Goal: Information Seeking & Learning: Check status

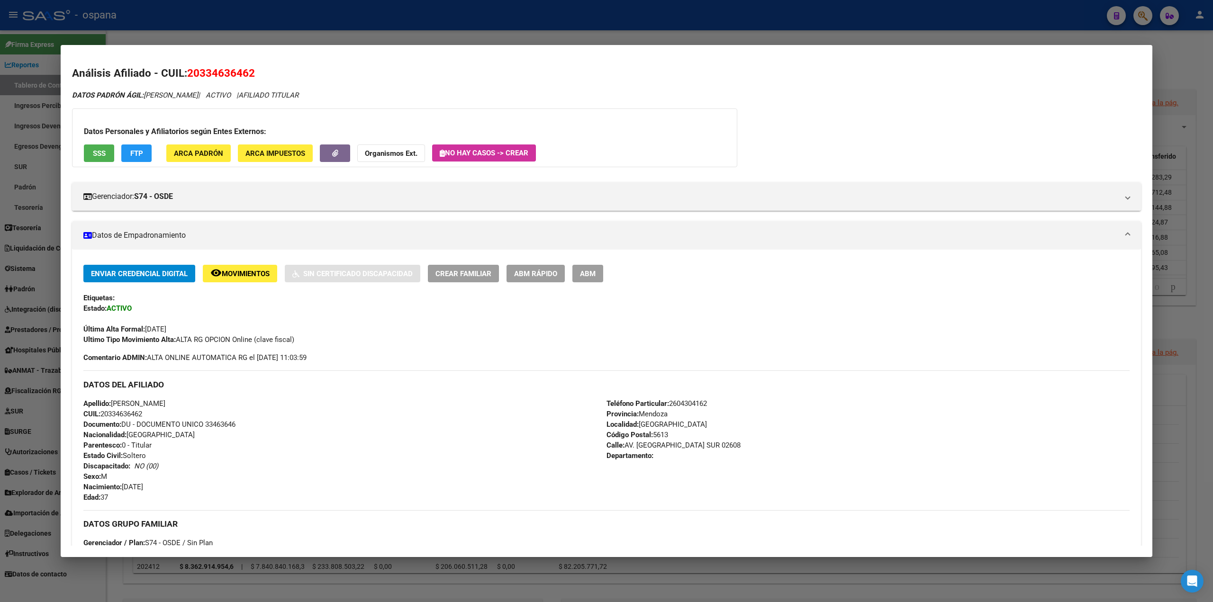
click at [5, 131] on div at bounding box center [606, 301] width 1213 height 602
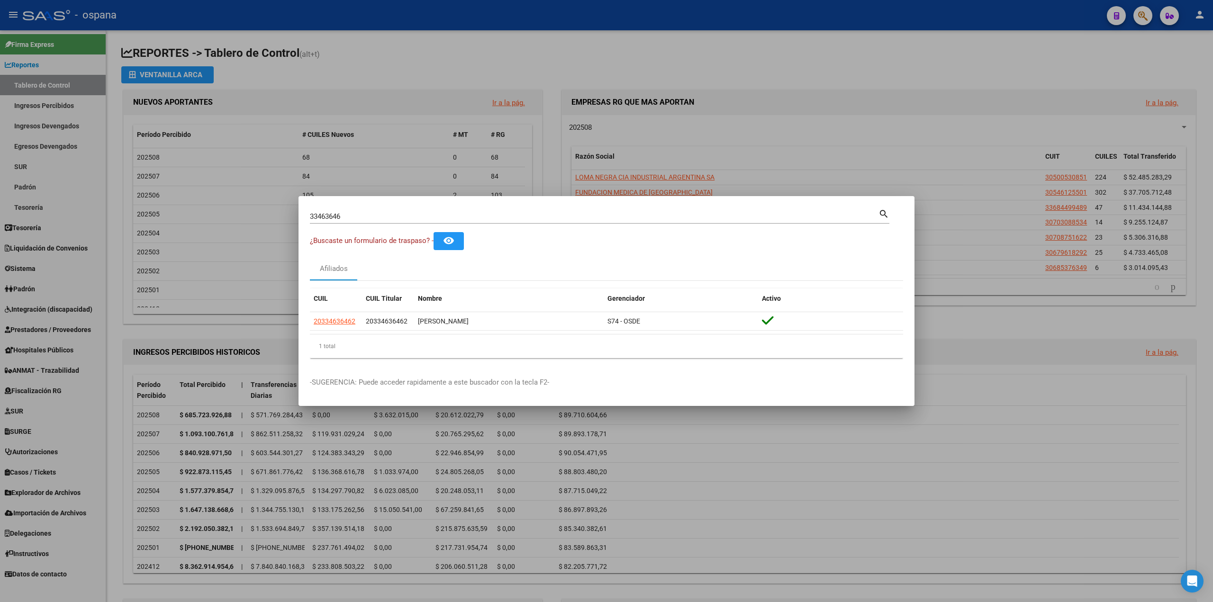
click at [30, 65] on div at bounding box center [606, 301] width 1213 height 602
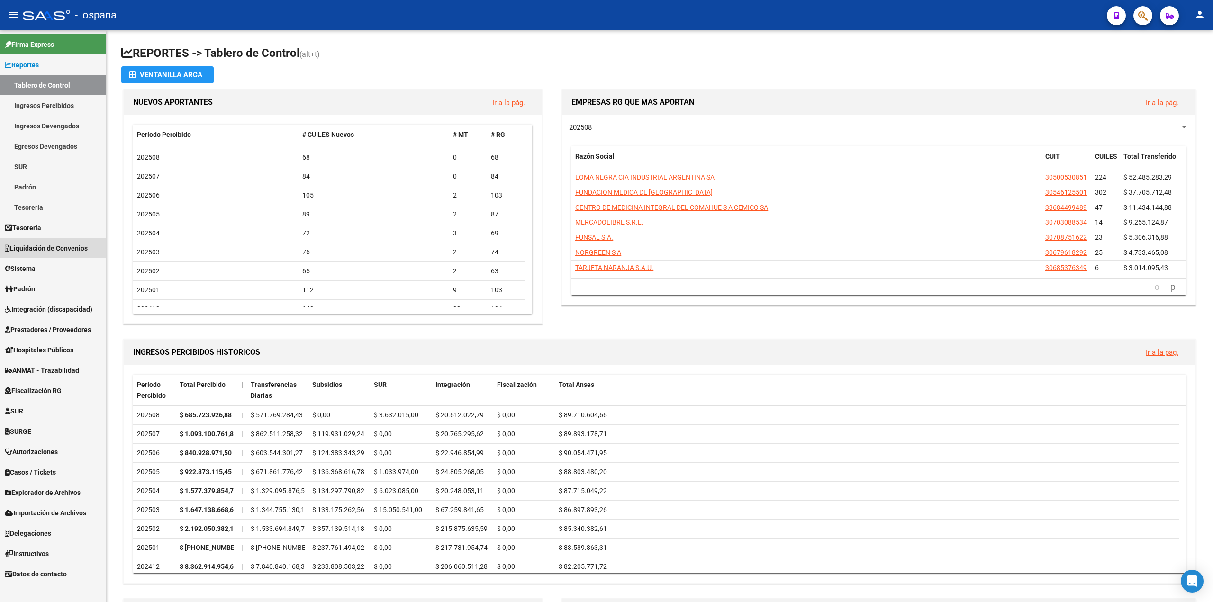
click at [46, 248] on span "Liquidación de Convenios" at bounding box center [46, 248] width 83 height 10
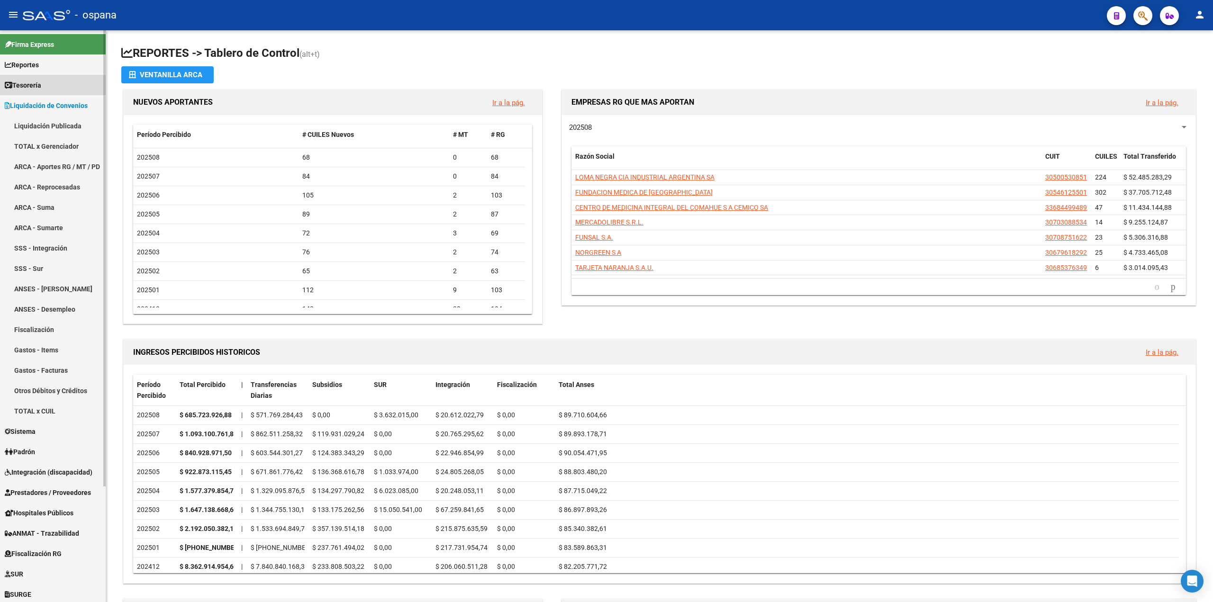
click at [39, 89] on span "Tesorería" at bounding box center [23, 85] width 36 height 10
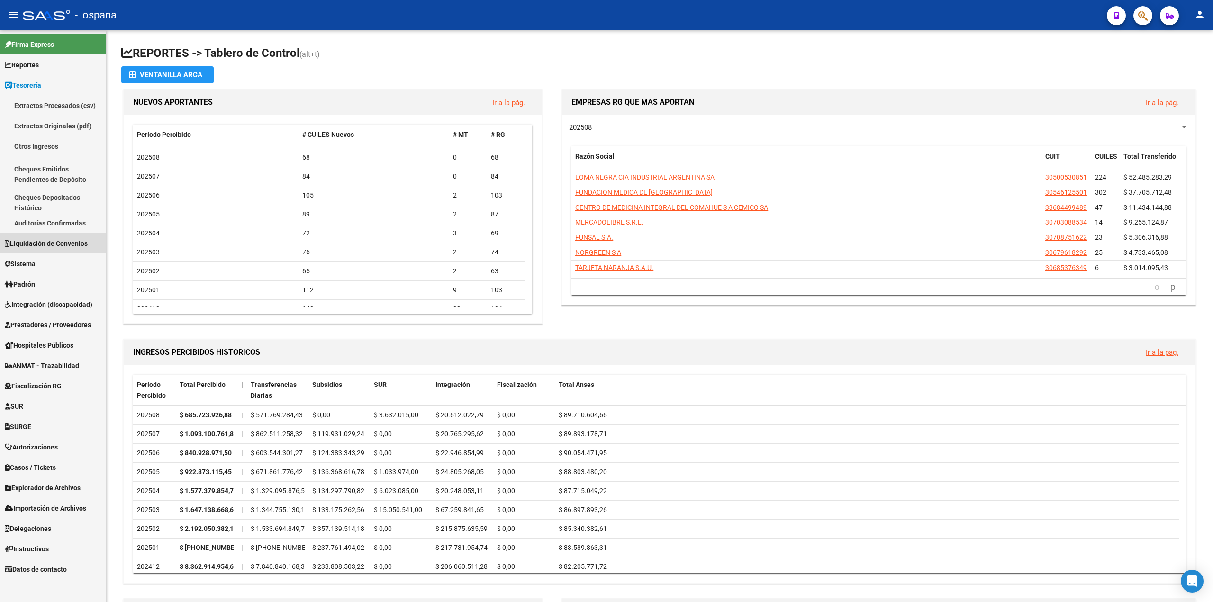
click at [38, 248] on span "Liquidación de Convenios" at bounding box center [46, 243] width 83 height 10
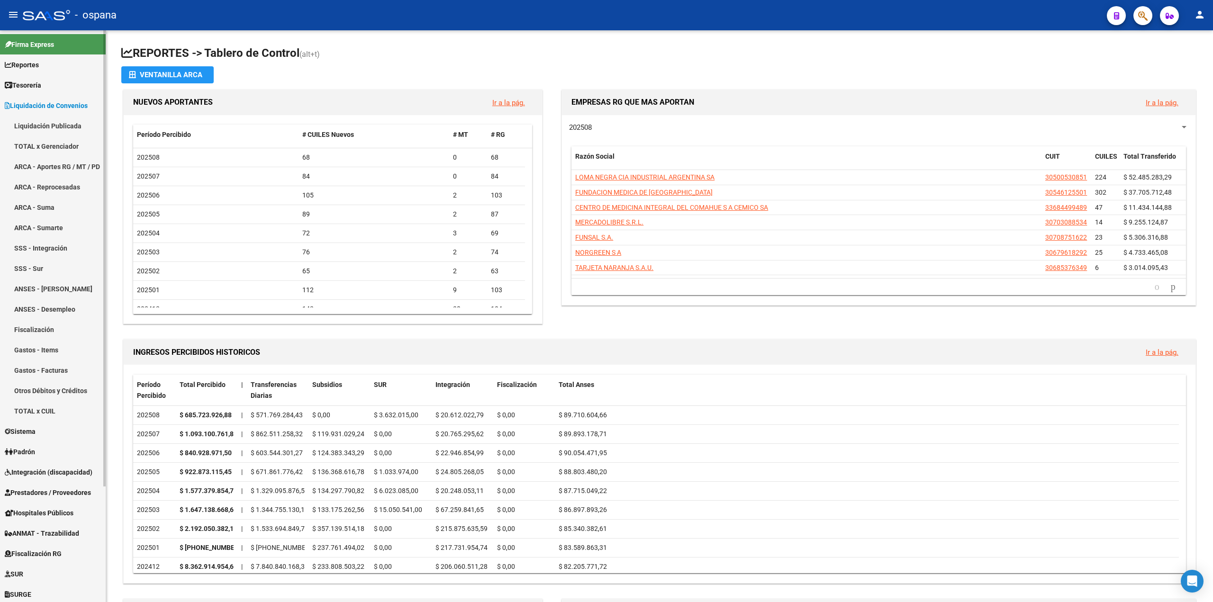
click at [22, 433] on span "Sistema" at bounding box center [20, 432] width 31 height 10
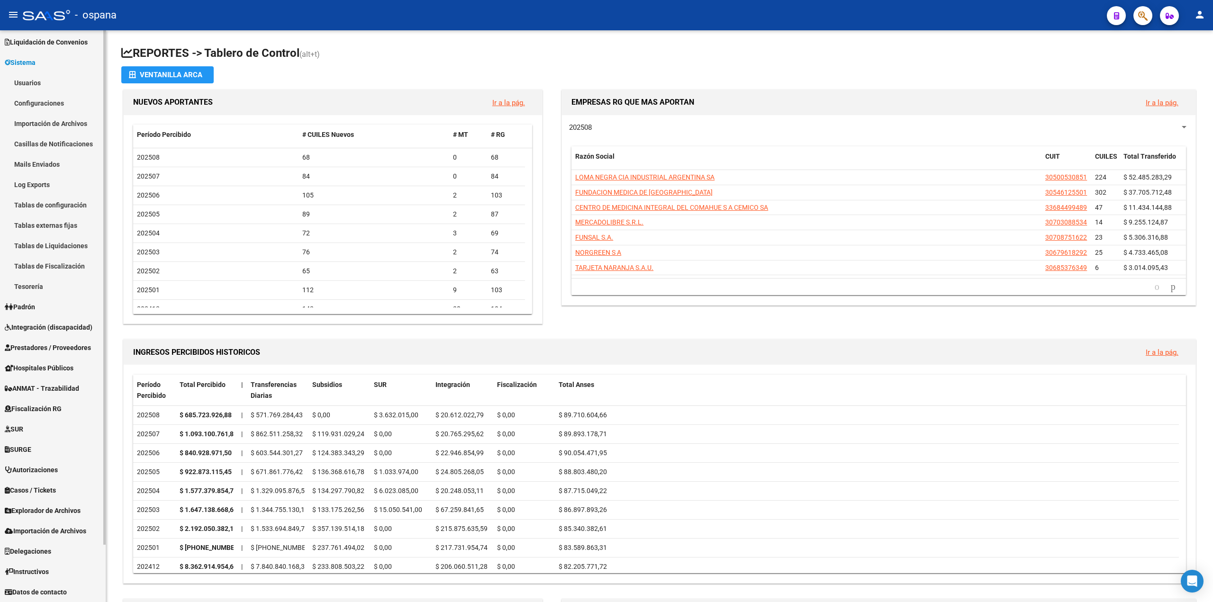
click at [29, 304] on span "Padrón" at bounding box center [20, 307] width 30 height 10
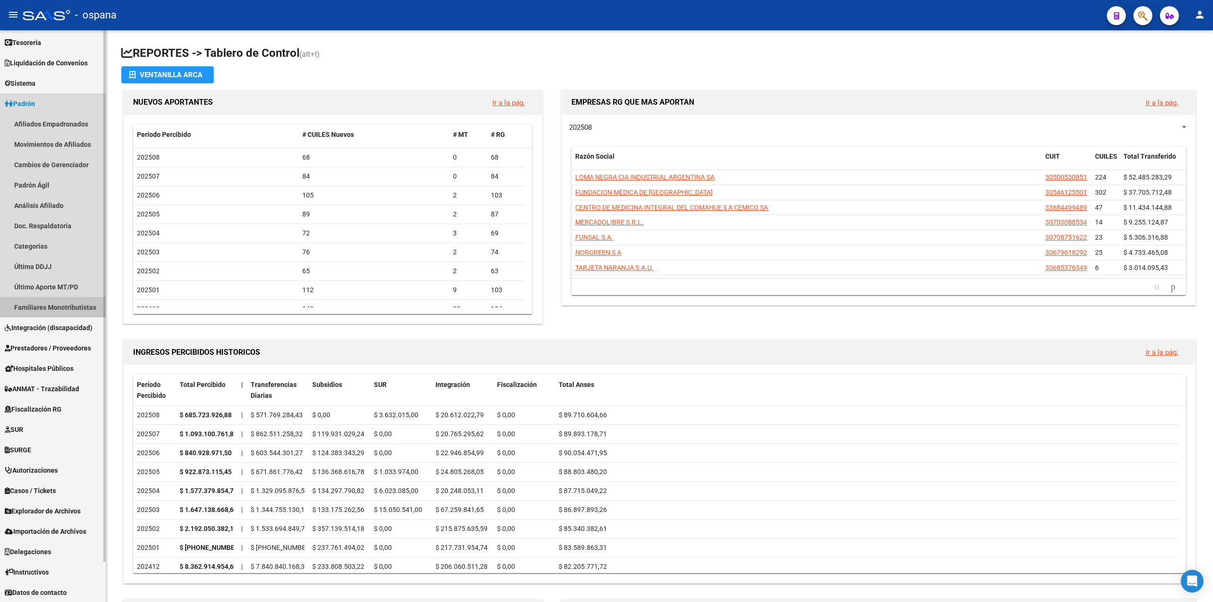
click at [35, 310] on link "Familiares Monotributistas" at bounding box center [53, 307] width 106 height 20
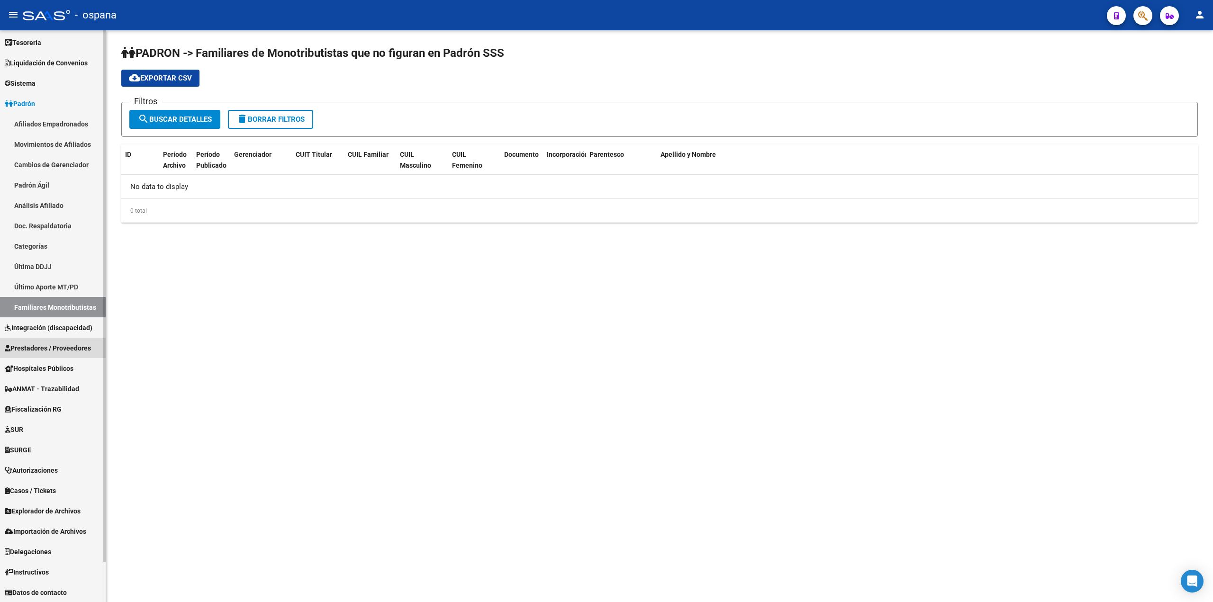
click at [50, 343] on span "Prestadores / Proveedores" at bounding box center [48, 348] width 86 height 10
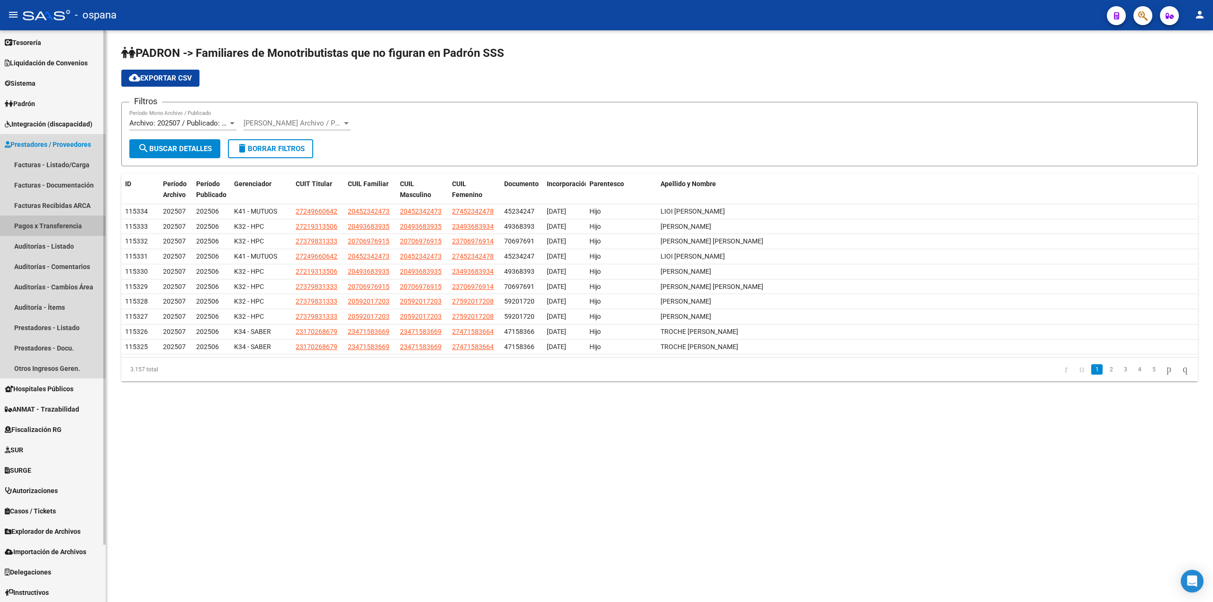
click at [34, 227] on link "Pagos x Transferencia" at bounding box center [53, 226] width 106 height 20
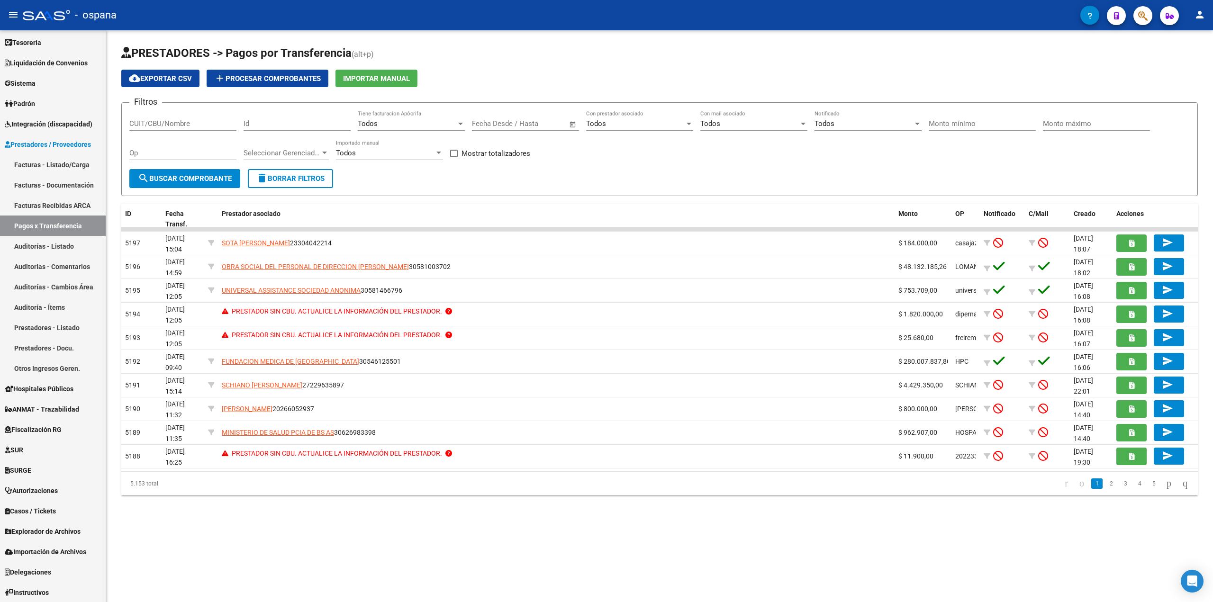
click at [201, 130] on div "CUIT/CBU/Nombre" at bounding box center [182, 120] width 107 height 20
click at [314, 179] on span "delete Borrar Filtros" at bounding box center [290, 178] width 68 height 9
click at [572, 124] on span "Open calendar" at bounding box center [573, 124] width 23 height 23
click at [27, 213] on div at bounding box center [606, 301] width 1213 height 602
click at [34, 239] on link "Auditorías - Listado" at bounding box center [53, 246] width 106 height 20
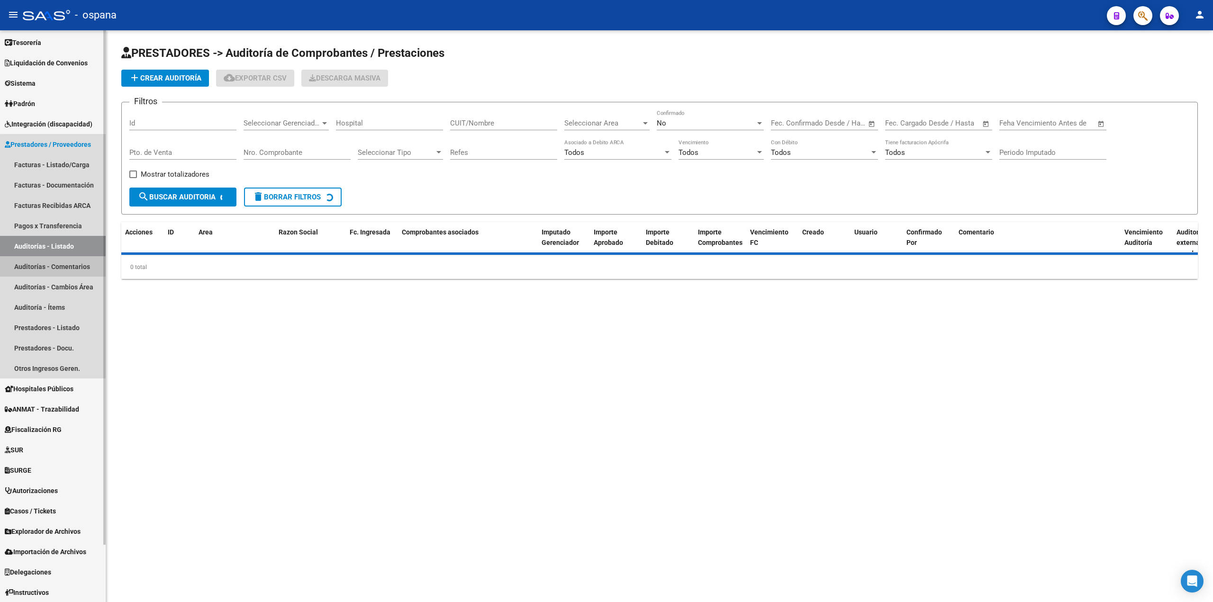
click at [58, 266] on link "Auditorías - Comentarios" at bounding box center [53, 266] width 106 height 20
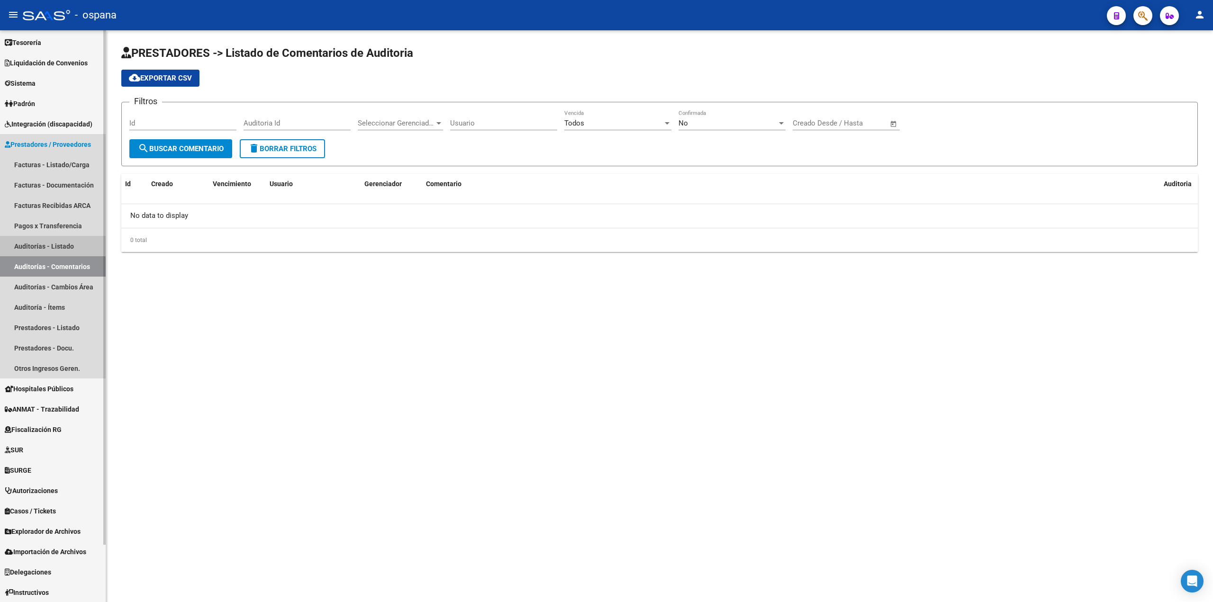
click at [65, 243] on link "Auditorías - Listado" at bounding box center [53, 246] width 106 height 20
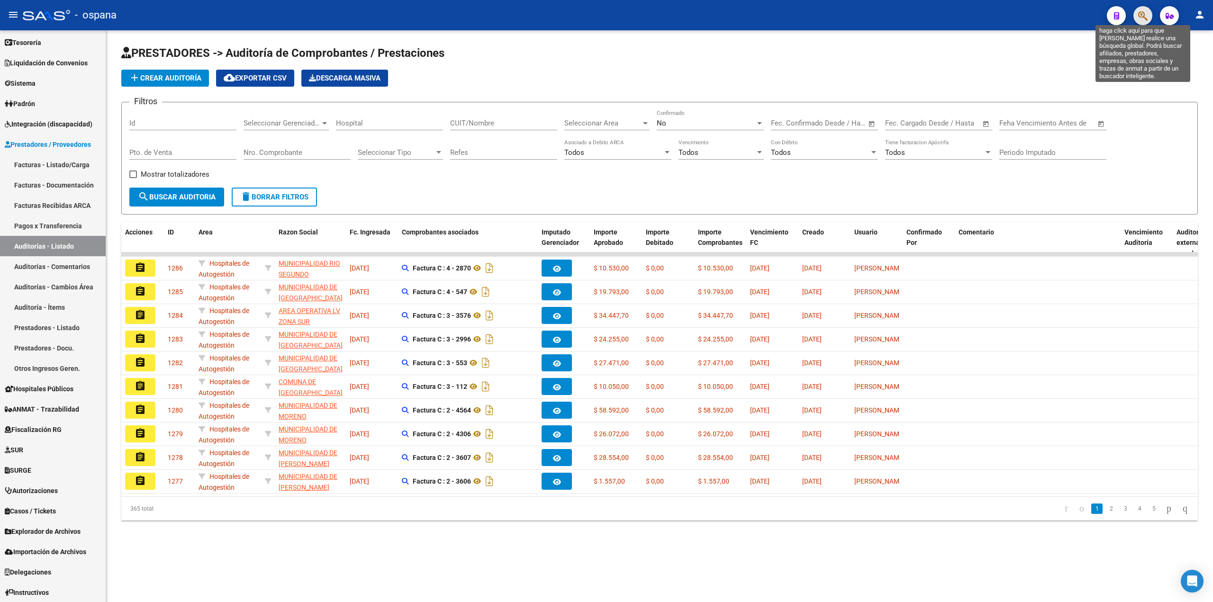
click at [1145, 16] on icon "button" at bounding box center [1143, 15] width 9 height 11
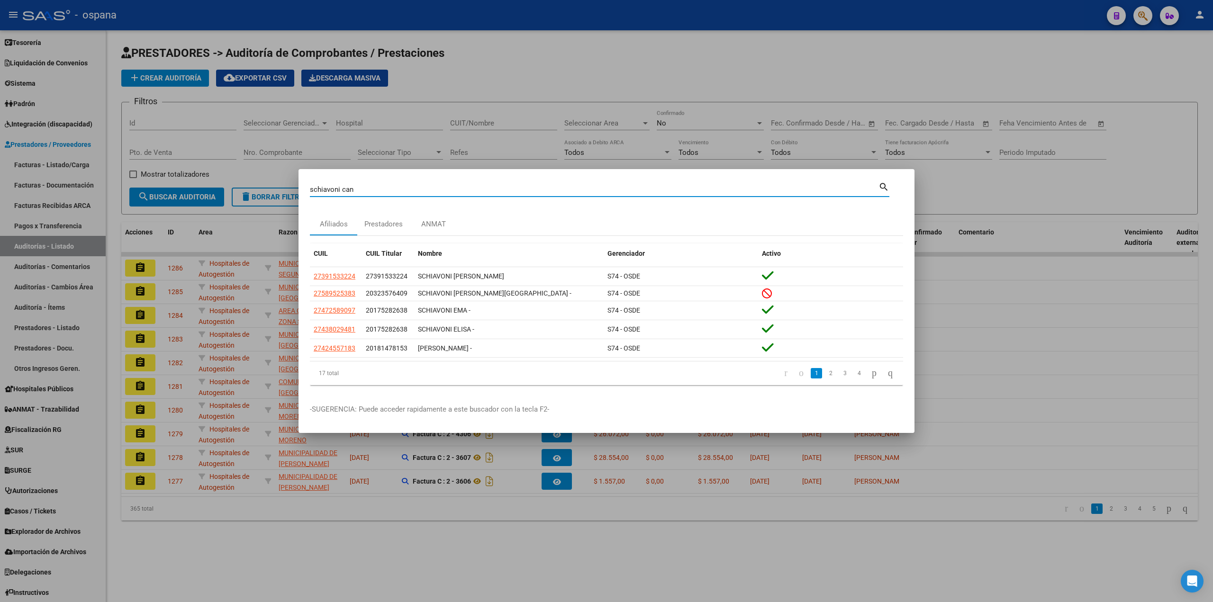
type input "schiavoni can"
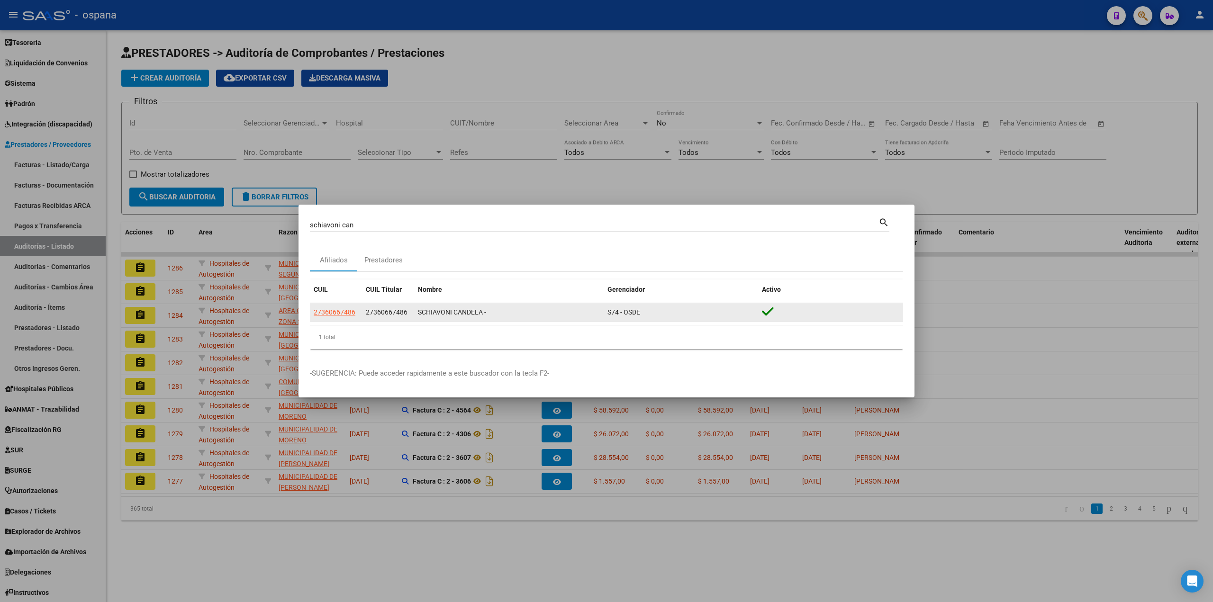
drag, startPoint x: 356, startPoint y: 313, endPoint x: 312, endPoint y: 312, distance: 43.1
click at [312, 312] on datatable-body-cell "27360667486" at bounding box center [336, 312] width 52 height 18
copy span "27360667486"
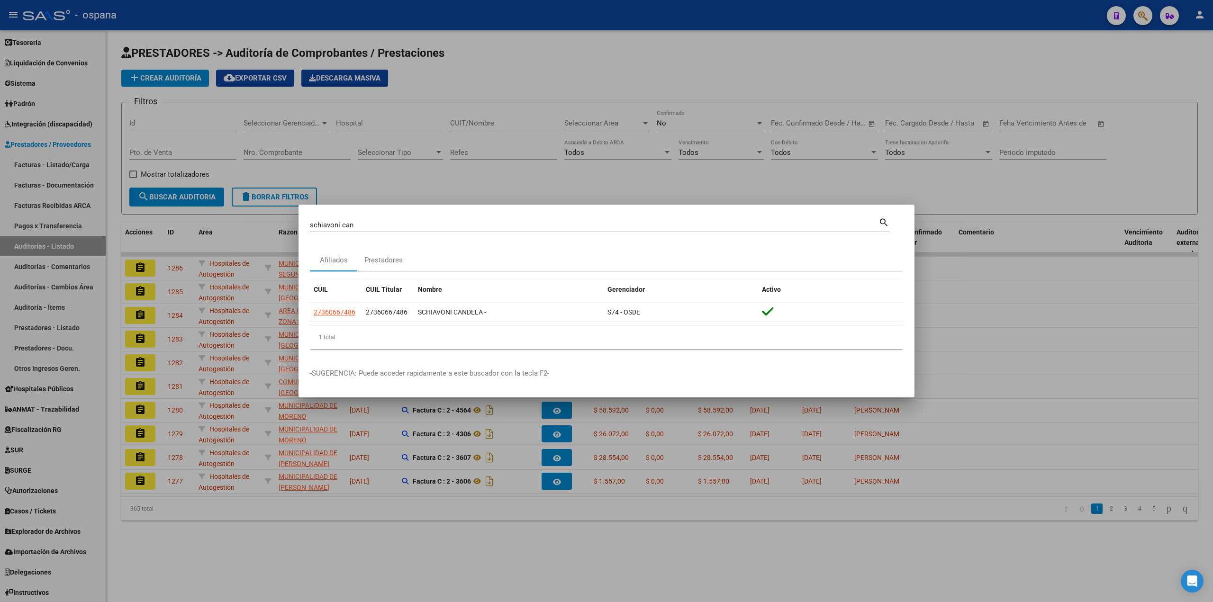
click at [79, 203] on div at bounding box center [606, 301] width 1213 height 602
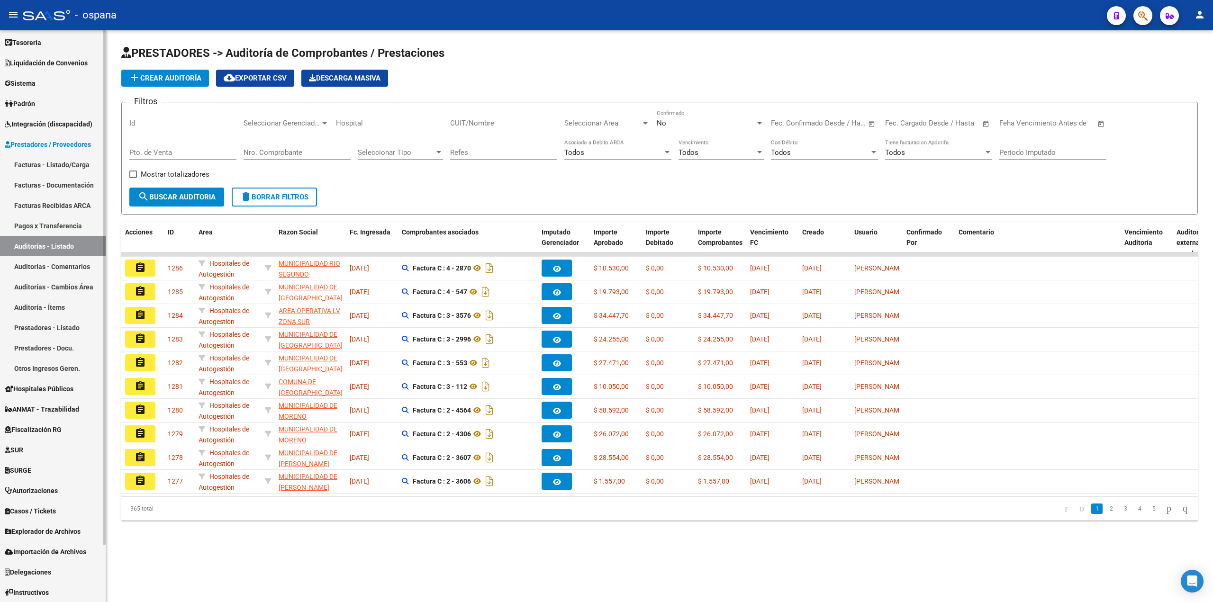
click at [31, 60] on span "Liquidación de Convenios" at bounding box center [46, 63] width 83 height 10
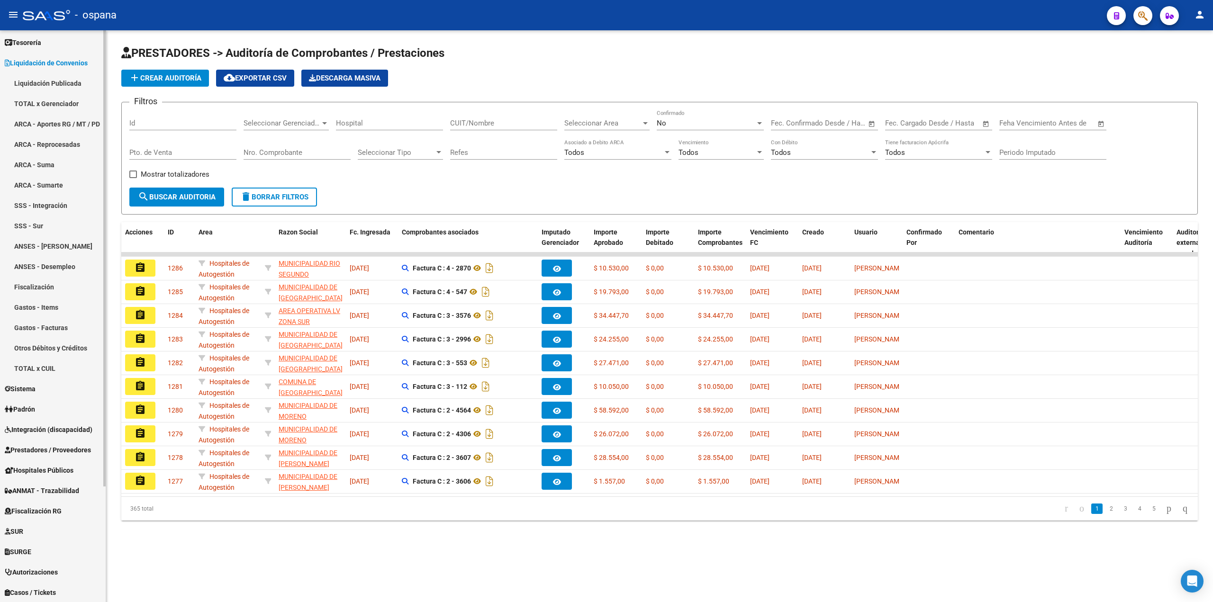
click at [48, 120] on link "ARCA - Aportes RG / MT / PD" at bounding box center [53, 124] width 106 height 20
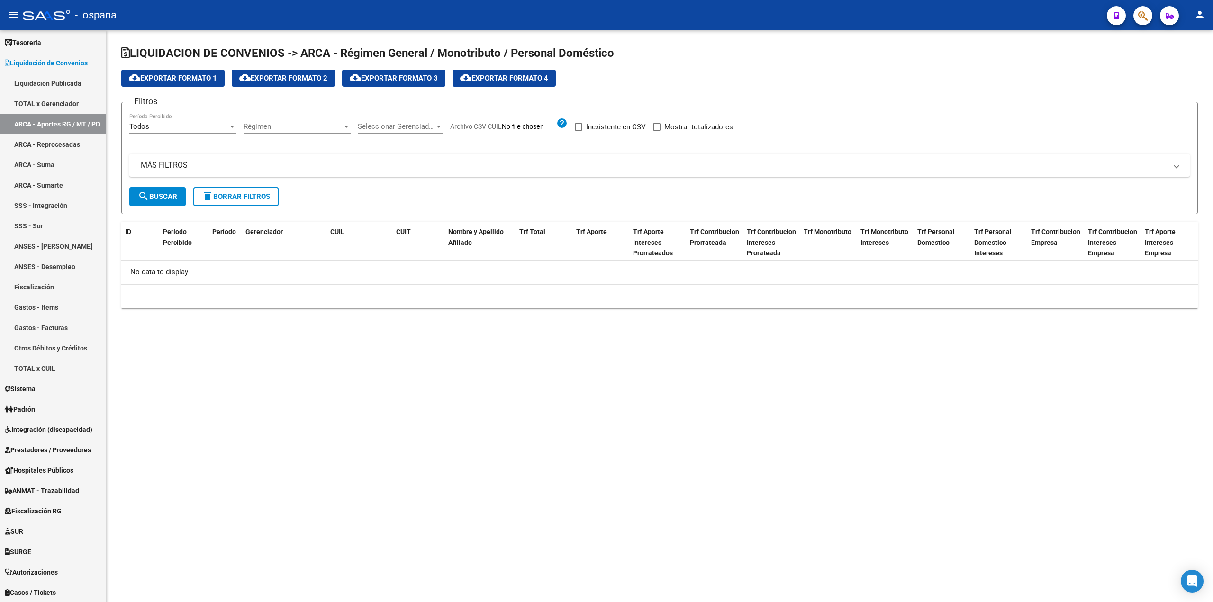
click at [198, 168] on mat-panel-title "MÁS FILTROS" at bounding box center [654, 165] width 1027 height 10
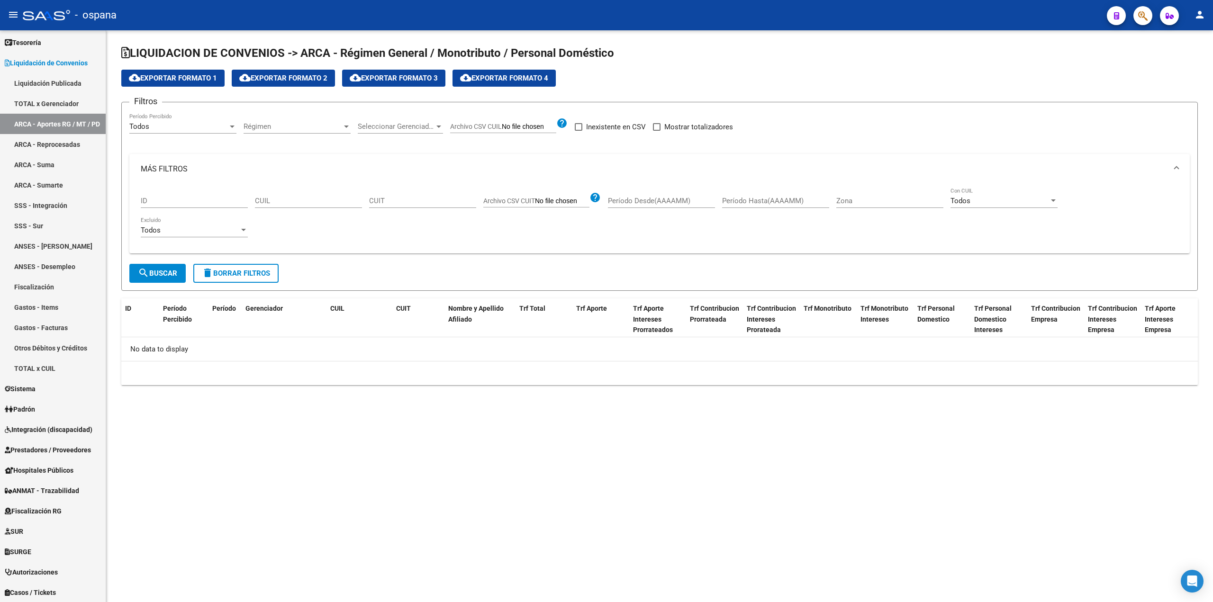
click at [276, 210] on div "CUIL" at bounding box center [308, 202] width 107 height 29
click at [276, 202] on input "CUIL" at bounding box center [308, 201] width 107 height 9
paste input "27-36066748-6"
type input "27-36066748-6"
click at [153, 274] on span "search Buscar" at bounding box center [157, 273] width 39 height 9
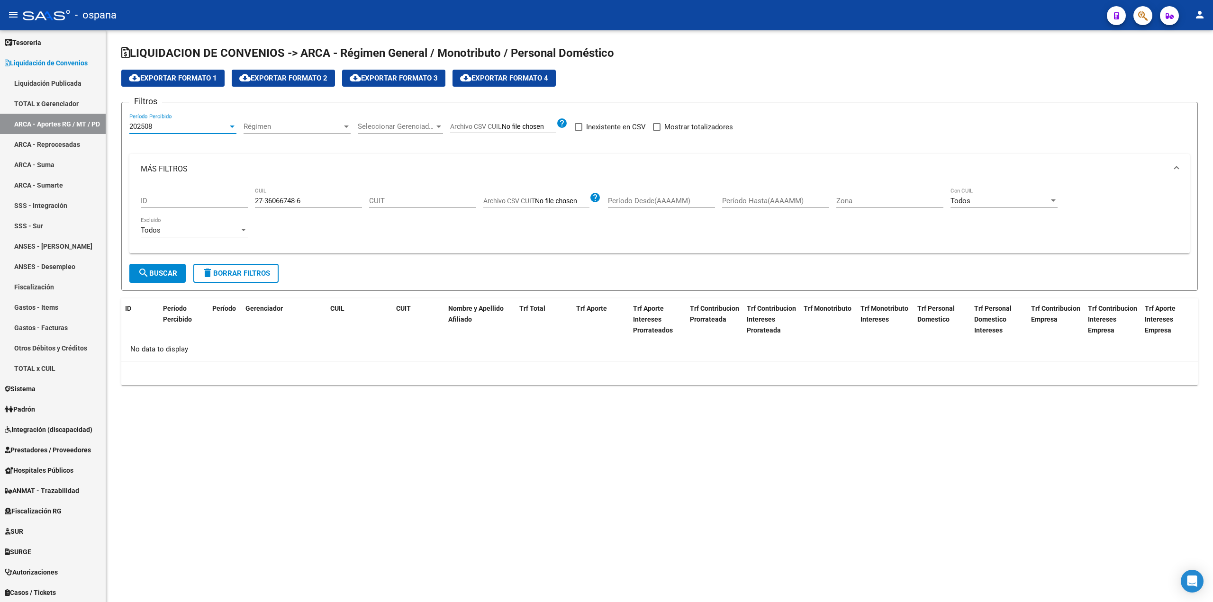
click at [169, 125] on div "202508" at bounding box center [178, 126] width 99 height 9
click at [159, 159] on span "202506" at bounding box center [182, 168] width 107 height 21
click at [161, 265] on button "search Buscar" at bounding box center [157, 273] width 56 height 19
click at [171, 125] on div "202506" at bounding box center [178, 126] width 99 height 9
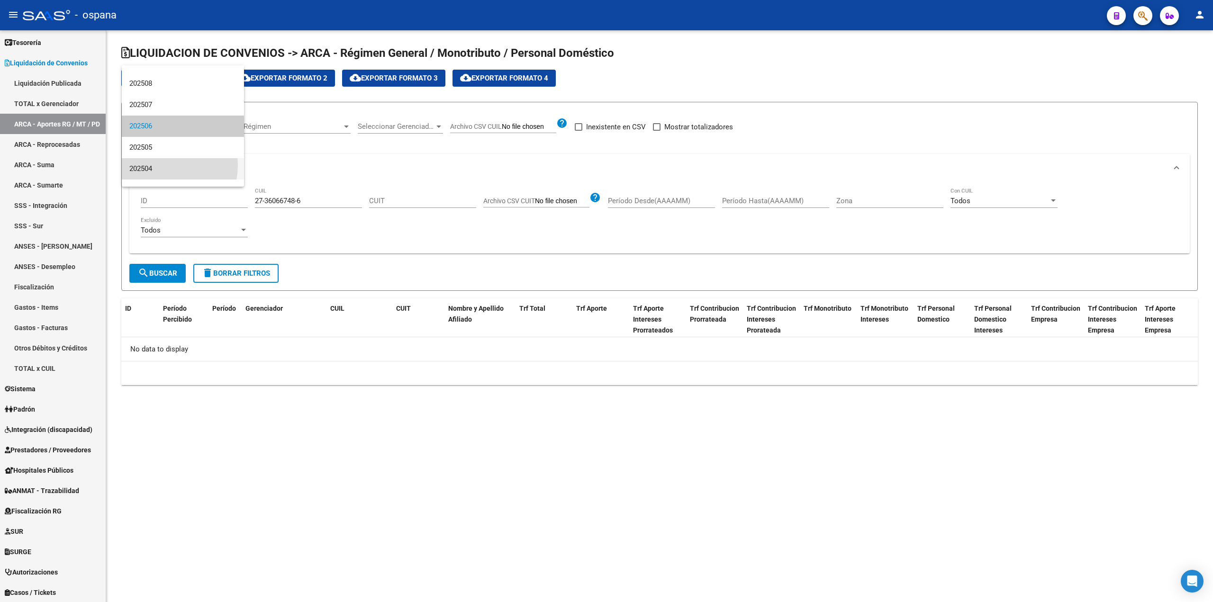
click at [150, 165] on span "202504" at bounding box center [182, 168] width 107 height 21
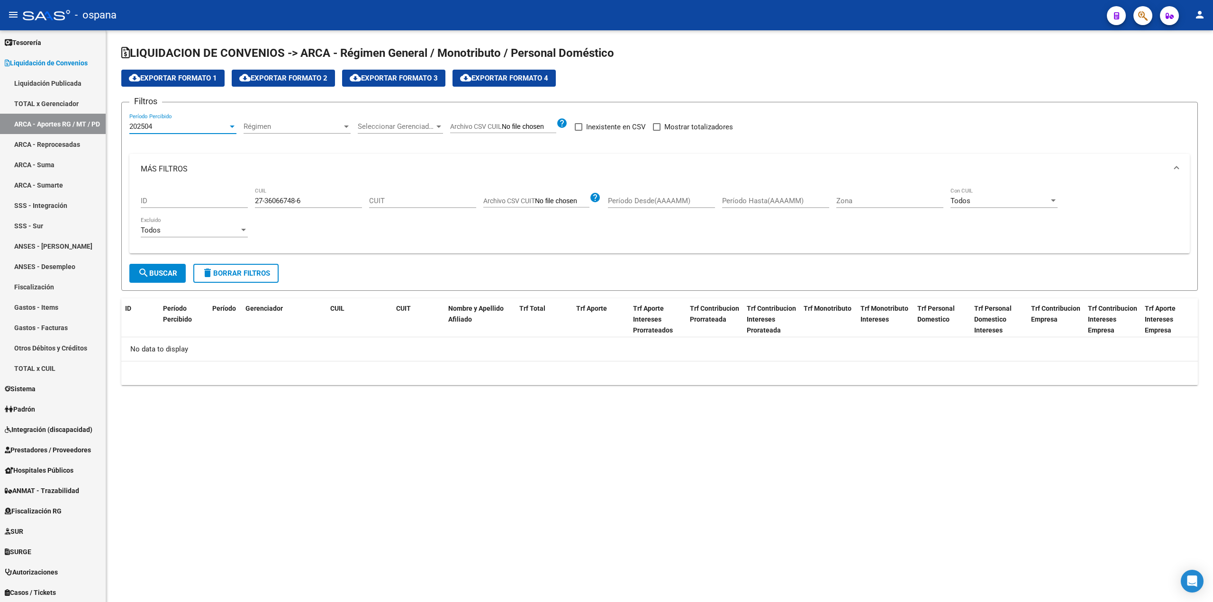
click at [164, 273] on span "search Buscar" at bounding box center [157, 273] width 39 height 9
click at [158, 112] on div "Filtros 202504 Período Percibido Régimen Régimen Seleccionar Gerenciador Selecc…" at bounding box center [659, 187] width 1061 height 154
click at [157, 127] on div "202504" at bounding box center [178, 126] width 99 height 9
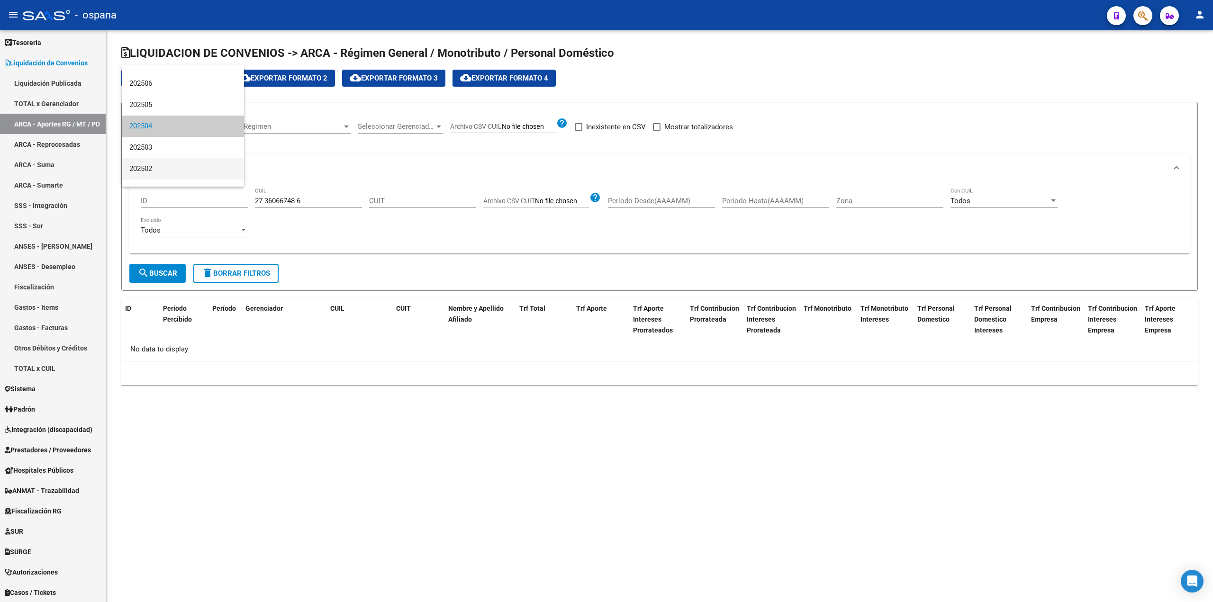
click at [158, 166] on span "202502" at bounding box center [182, 168] width 107 height 21
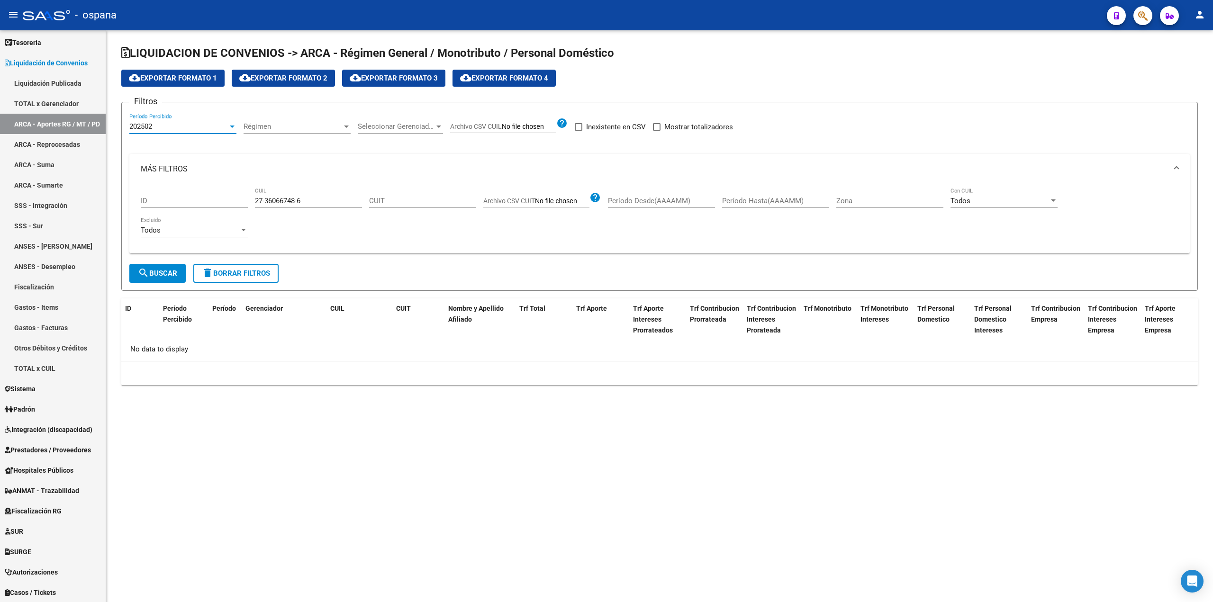
click at [160, 280] on button "search Buscar" at bounding box center [157, 273] width 56 height 19
click at [138, 108] on form "Filtros 202502 Período Percibido Régimen Régimen Seleccionar Gerenciador Selecc…" at bounding box center [659, 196] width 1077 height 189
click at [143, 119] on div "202502 Período Percibido" at bounding box center [182, 123] width 107 height 20
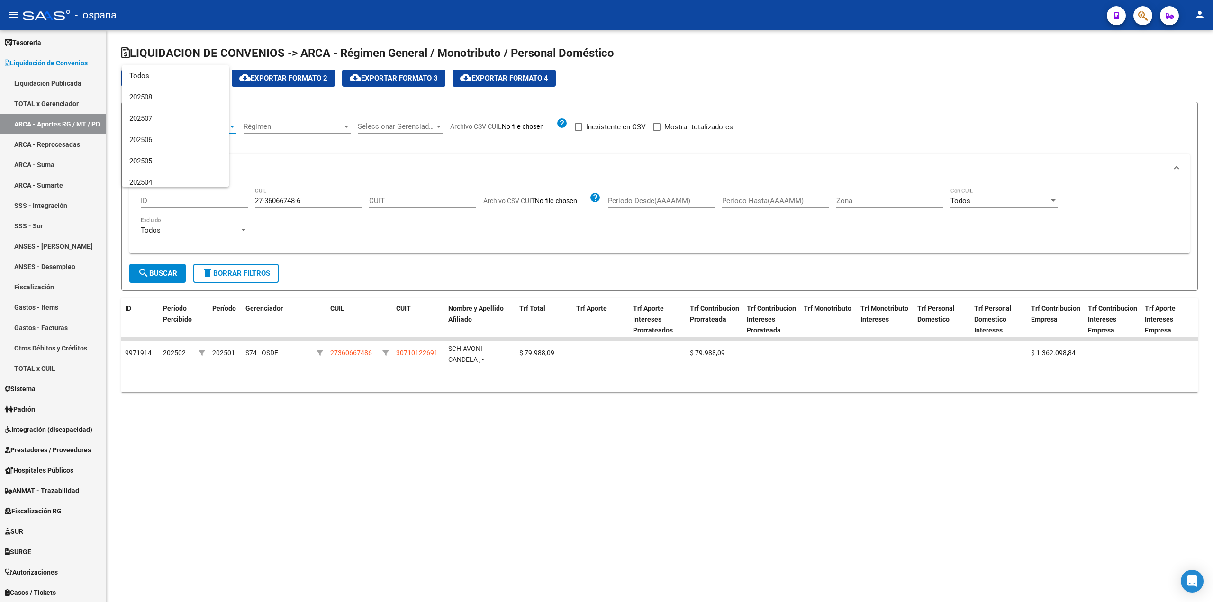
scroll to position [99, 0]
click at [146, 108] on span "202503" at bounding box center [182, 104] width 107 height 21
click at [158, 272] on span "search Buscar" at bounding box center [157, 273] width 39 height 9
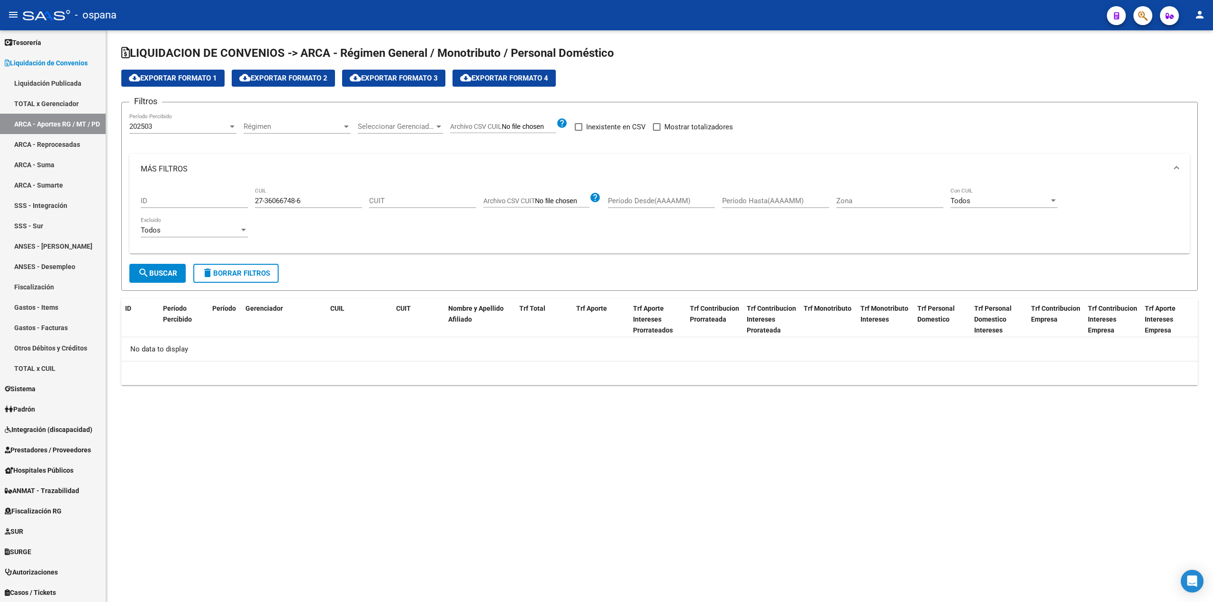
click at [165, 120] on div "202503 Período Percibido" at bounding box center [182, 123] width 107 height 20
click at [164, 148] on span "202502" at bounding box center [182, 147] width 107 height 21
click at [172, 281] on button "search Buscar" at bounding box center [157, 273] width 56 height 19
click at [174, 138] on div "202502 Período Percibido" at bounding box center [182, 127] width 107 height 29
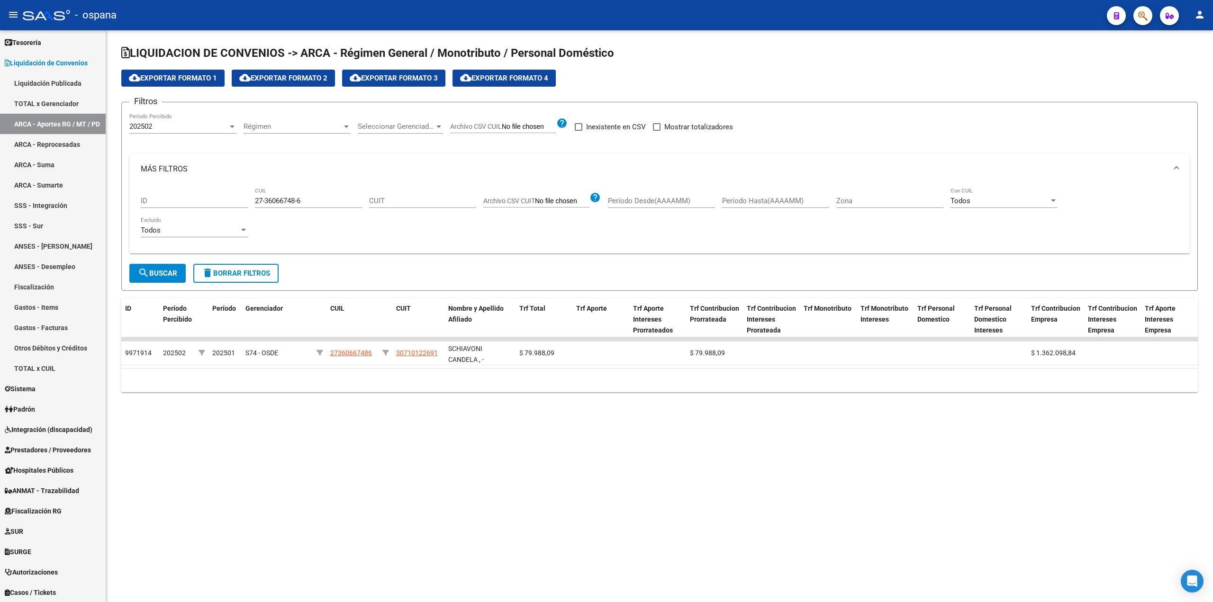
click at [169, 128] on div "202502" at bounding box center [178, 126] width 99 height 9
click at [150, 156] on span "202501" at bounding box center [182, 147] width 107 height 21
click at [166, 275] on span "search Buscar" at bounding box center [157, 273] width 39 height 9
drag, startPoint x: 310, startPoint y: 199, endPoint x: 150, endPoint y: 201, distance: 159.8
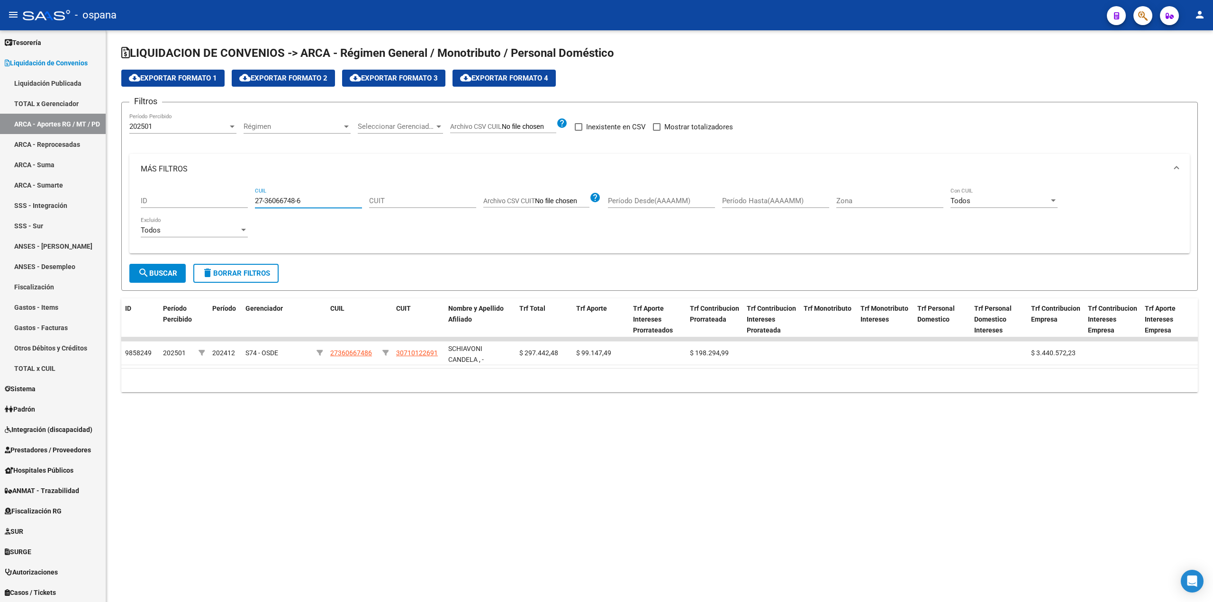
click at [150, 201] on div "ID 27-36066748-6 CUIL CUIT Archivo CSV CUIT help Período Desde(AAAAMM) Período …" at bounding box center [660, 215] width 1038 height 62
type input "30-71012269-1"
click at [145, 273] on mat-icon "search" at bounding box center [143, 272] width 11 height 11
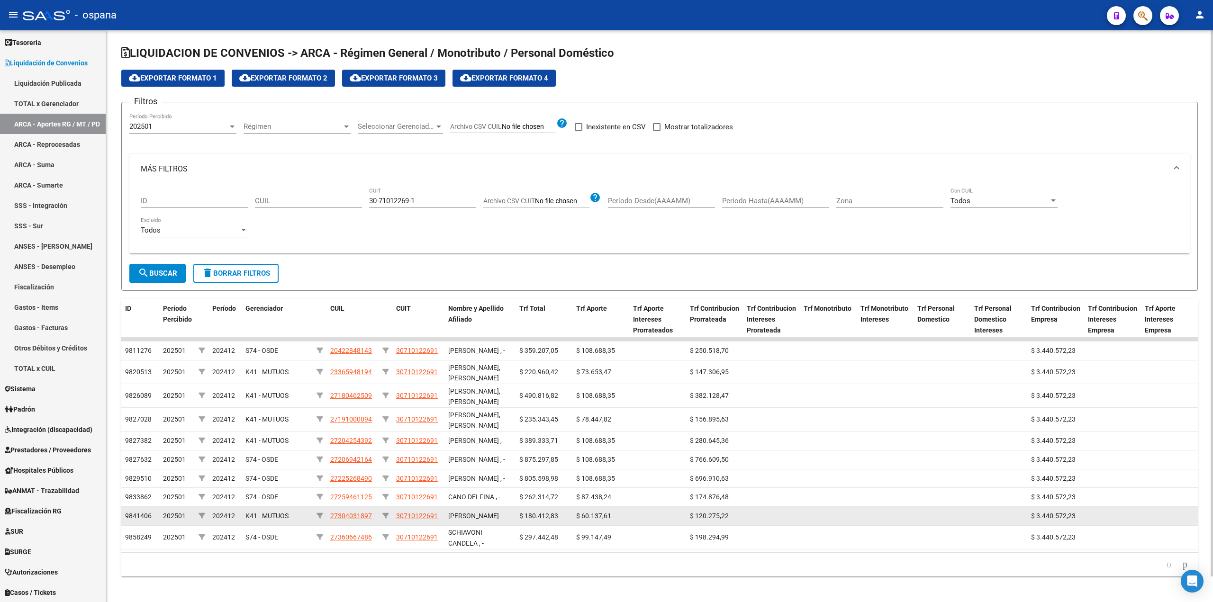
scroll to position [26, 0]
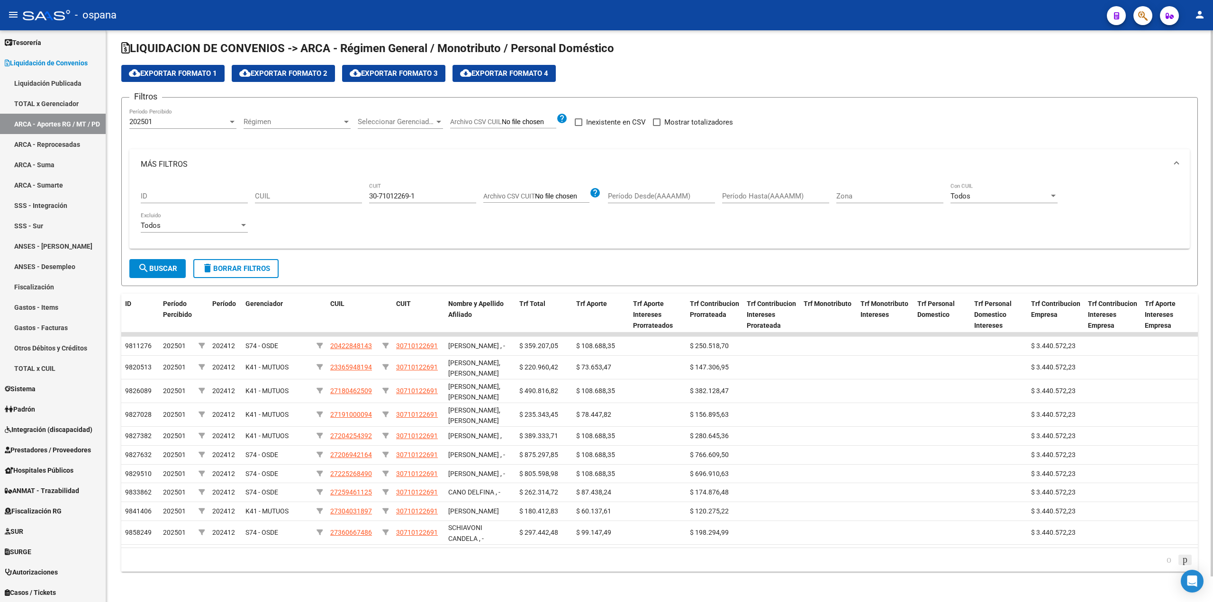
click at [1182, 561] on icon "go to next page" at bounding box center [1186, 559] width 8 height 11
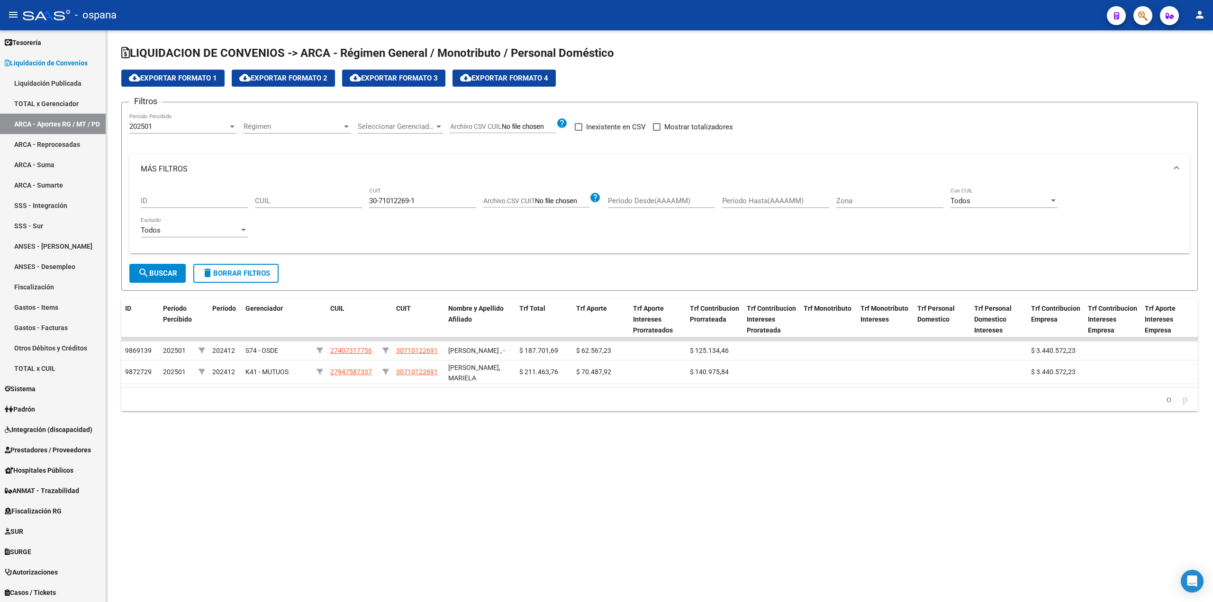
scroll to position [0, 0]
click at [195, 126] on div "202501" at bounding box center [178, 126] width 99 height 9
click at [160, 145] on span "202412" at bounding box center [182, 147] width 107 height 21
click at [169, 275] on span "search Buscar" at bounding box center [157, 273] width 39 height 9
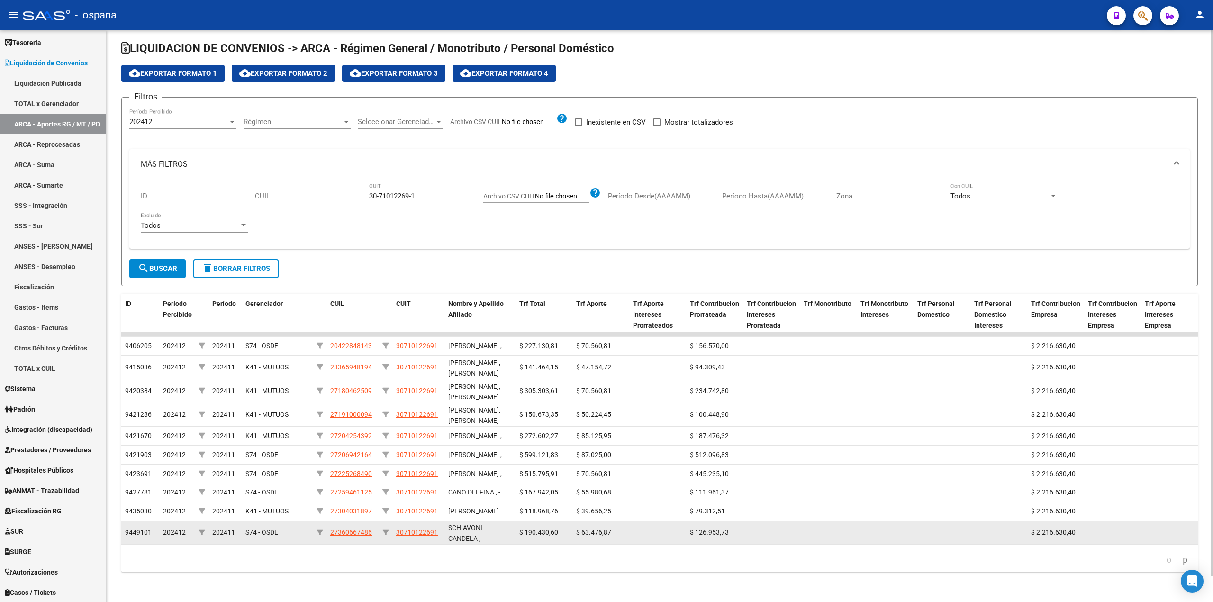
scroll to position [26, 0]
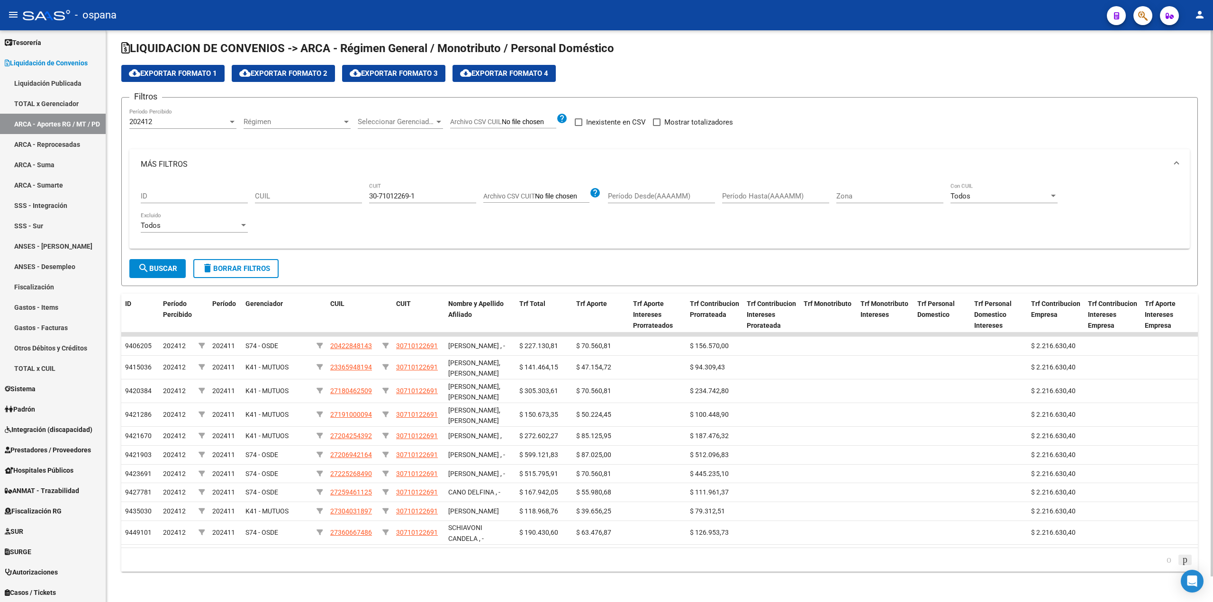
click at [1191, 563] on link "go to next page" at bounding box center [1185, 560] width 13 height 10
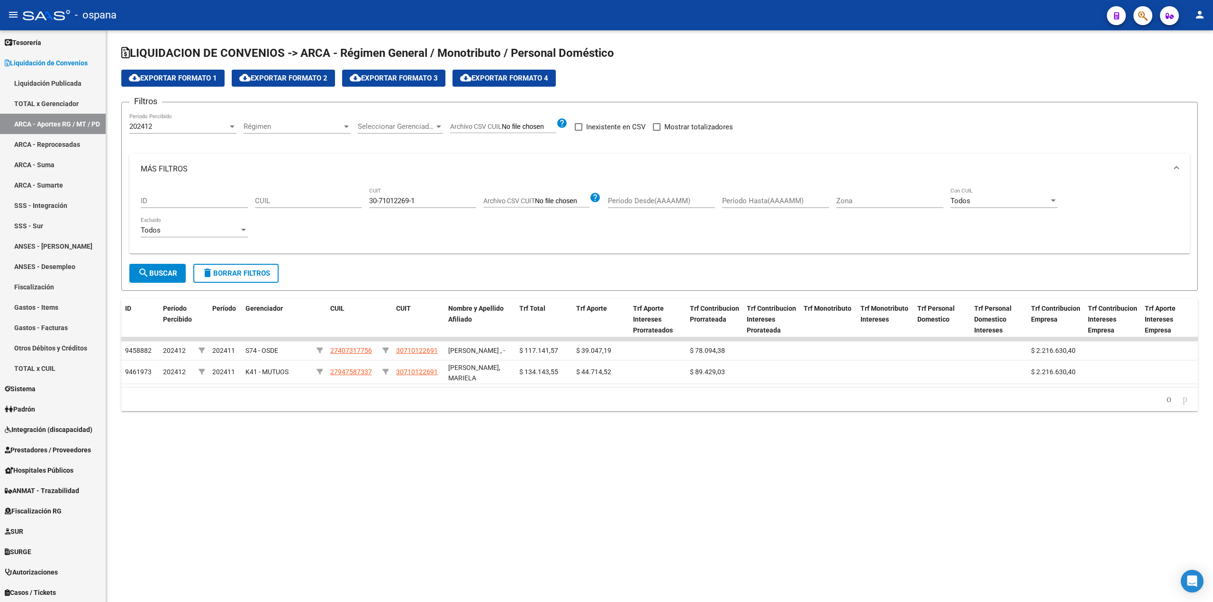
scroll to position [0, 0]
